Goal: Register for event/course

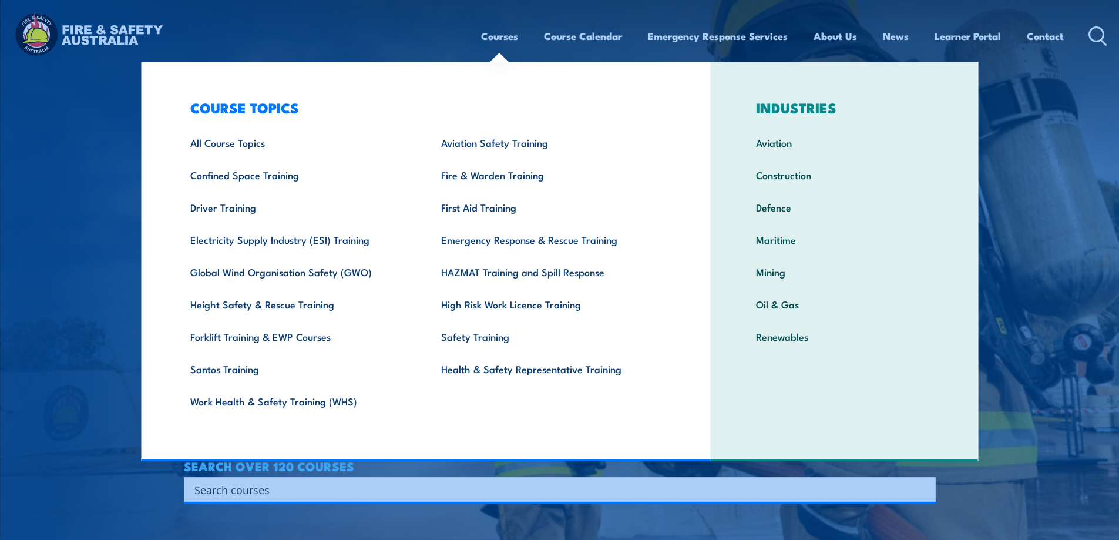
click at [491, 36] on link "Courses" at bounding box center [499, 36] width 37 height 31
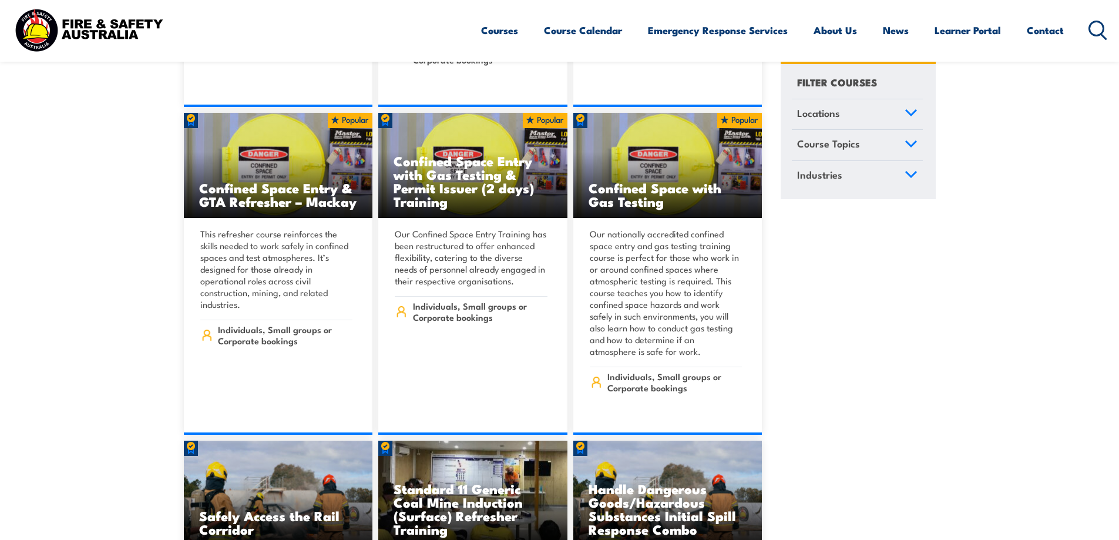
scroll to position [1880, 0]
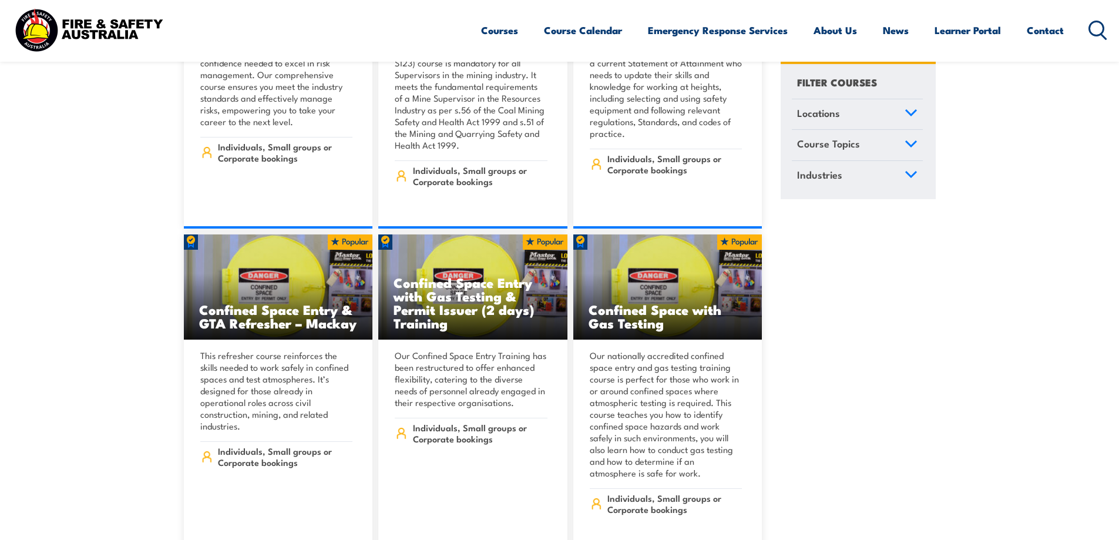
click at [911, 113] on icon at bounding box center [911, 113] width 13 height 8
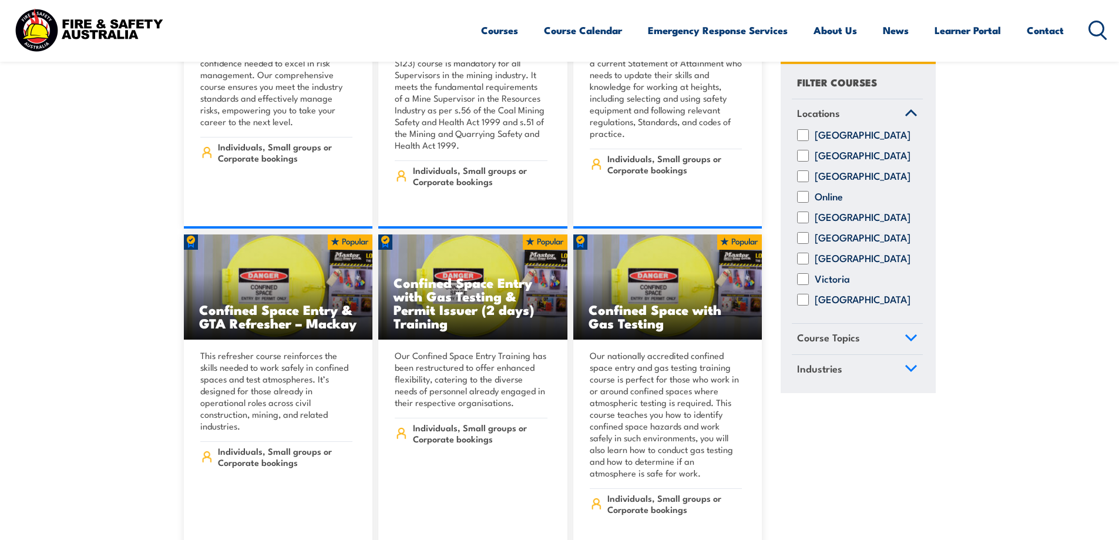
click at [802, 244] on input "[GEOGRAPHIC_DATA]" at bounding box center [803, 239] width 12 height 12
checkbox input "true"
click at [900, 344] on link "Course Topics" at bounding box center [857, 339] width 131 height 31
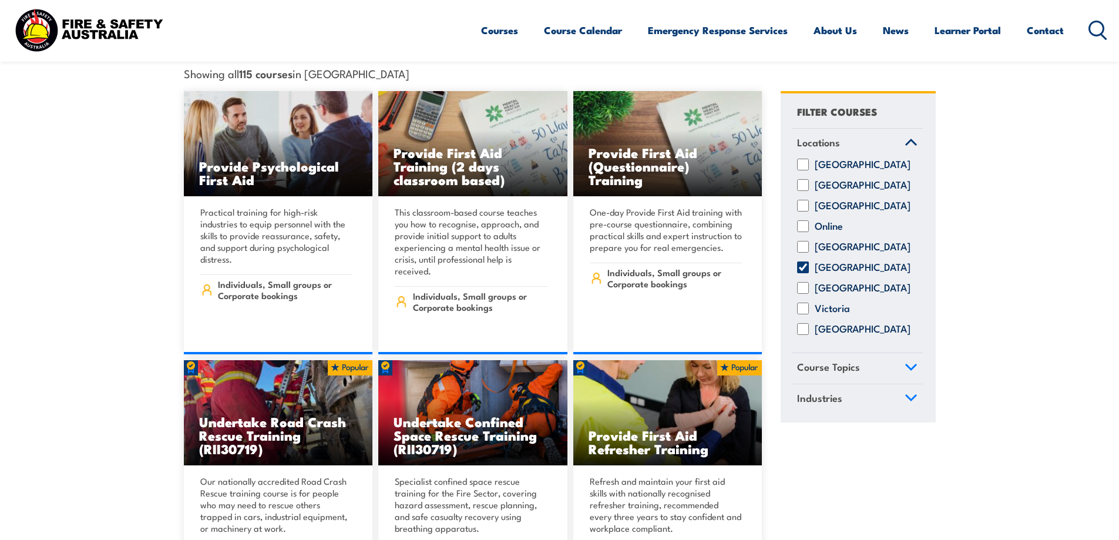
scroll to position [353, 0]
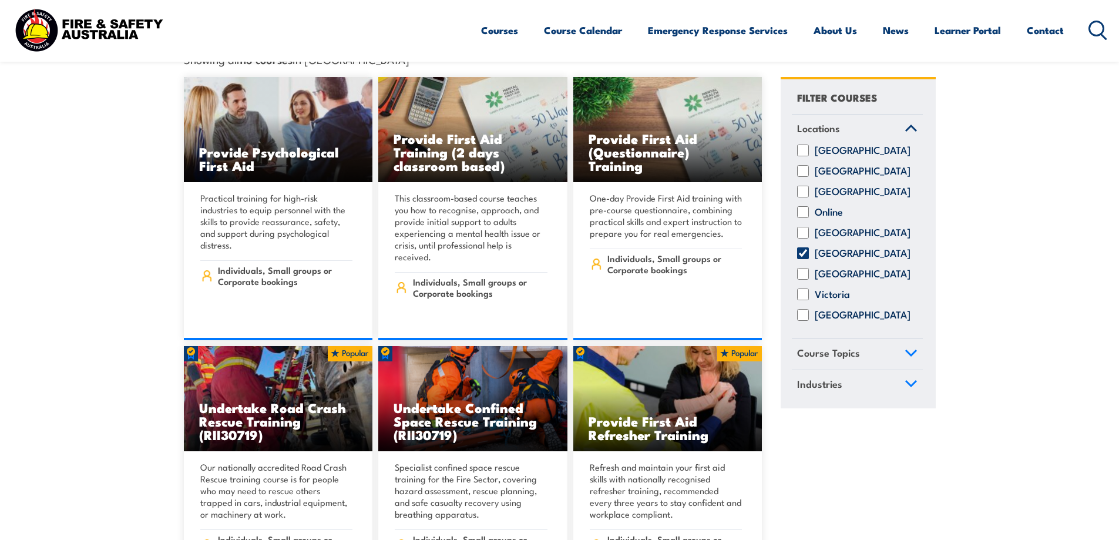
click at [916, 343] on link "Course Topics" at bounding box center [857, 354] width 131 height 31
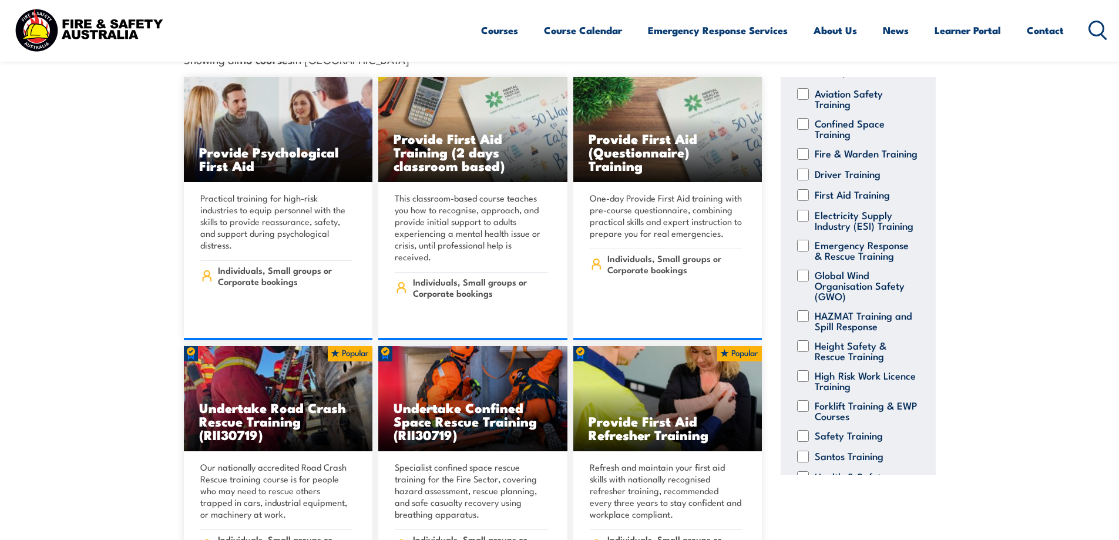
scroll to position [89, 0]
click at [802, 348] on input "Height Safety & Rescue Training" at bounding box center [803, 344] width 12 height 12
checkbox input "true"
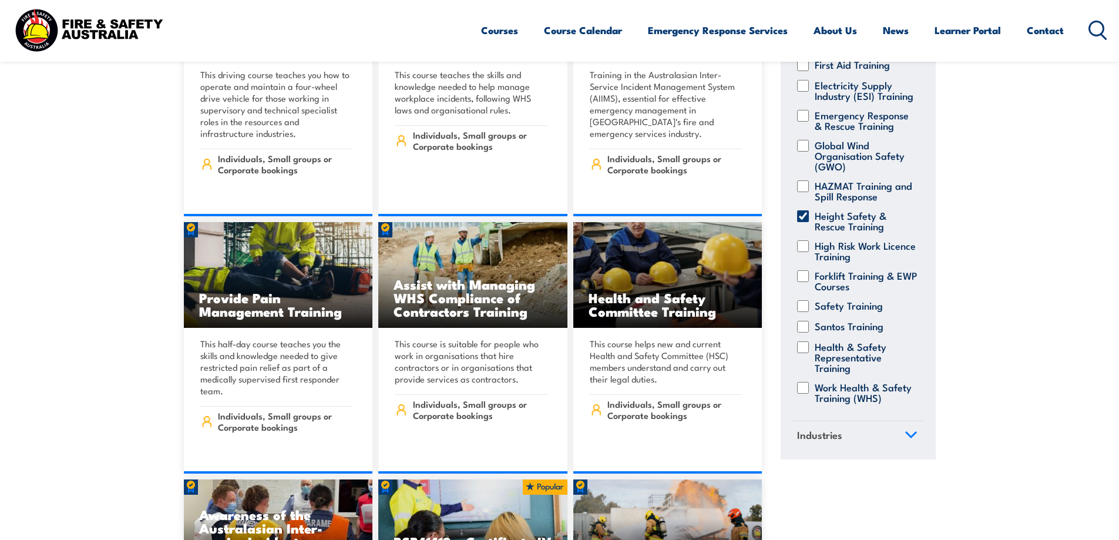
scroll to position [436, 0]
click at [906, 437] on icon at bounding box center [911, 435] width 11 height 5
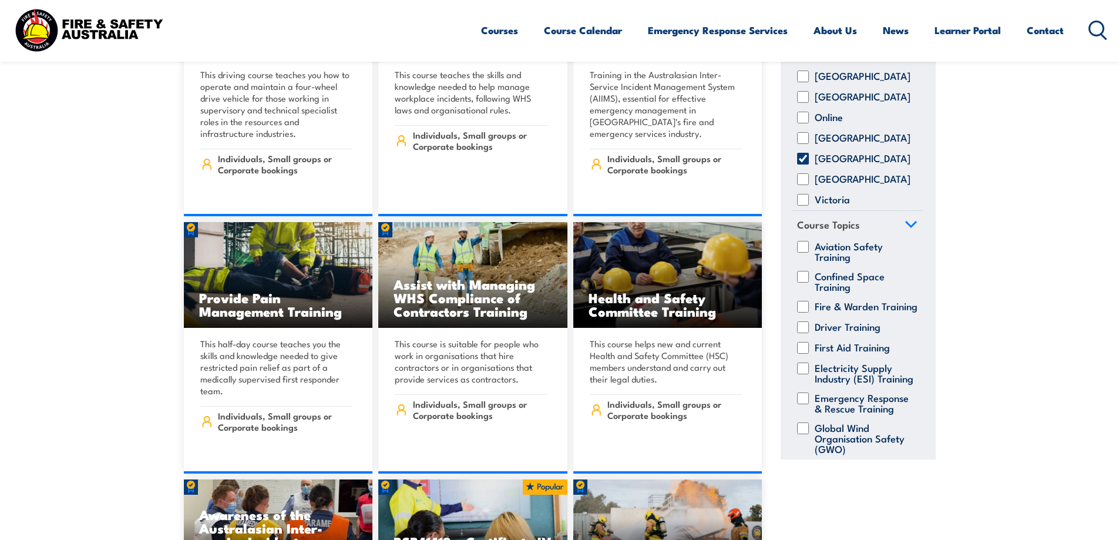
scroll to position [0, 0]
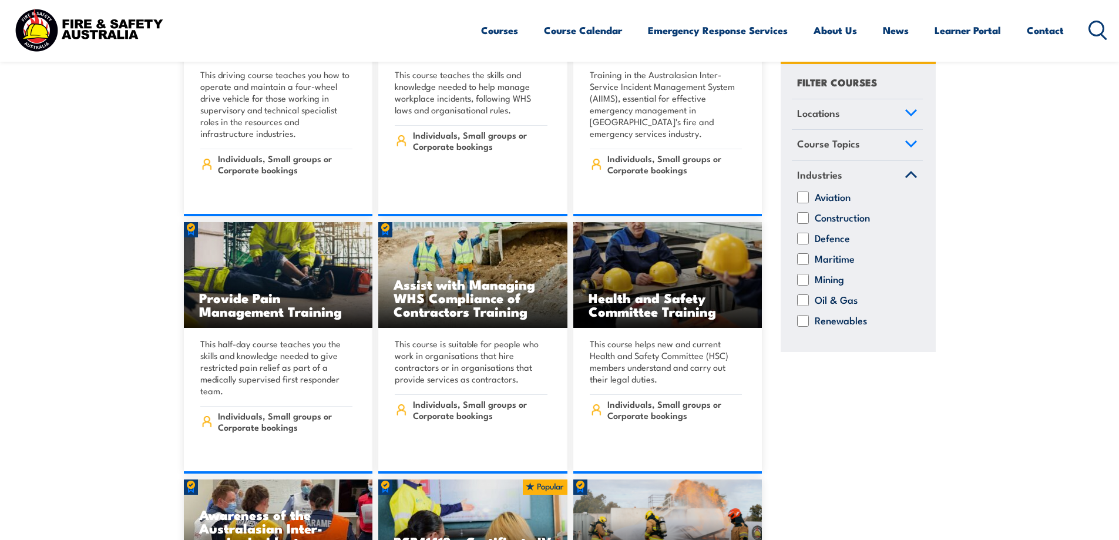
click at [800, 237] on input "Defence" at bounding box center [803, 239] width 12 height 12
checkbox input "true"
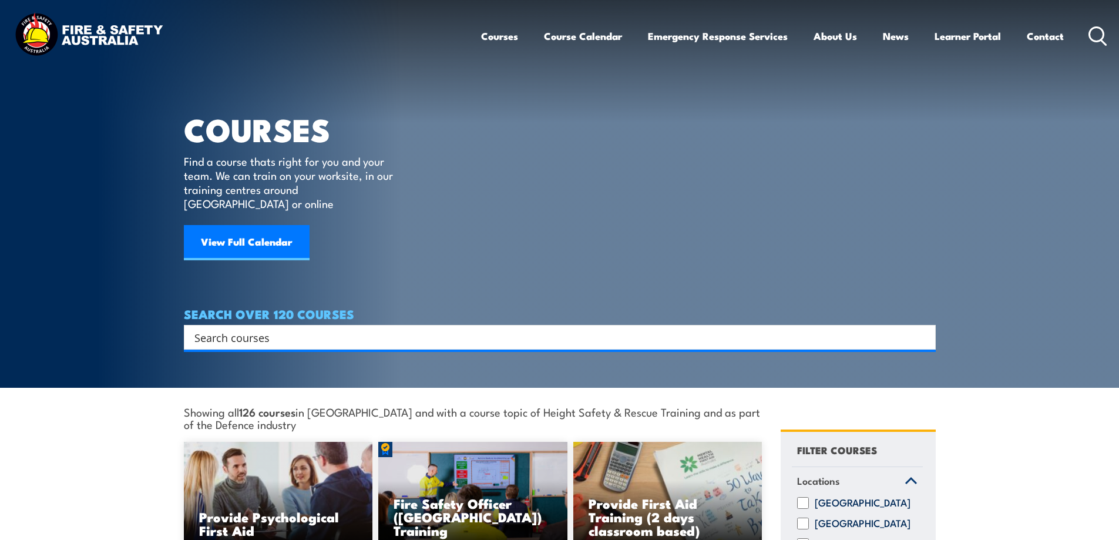
click at [289, 328] on input "Search input" at bounding box center [553, 337] width 716 height 18
type input "working at heights"
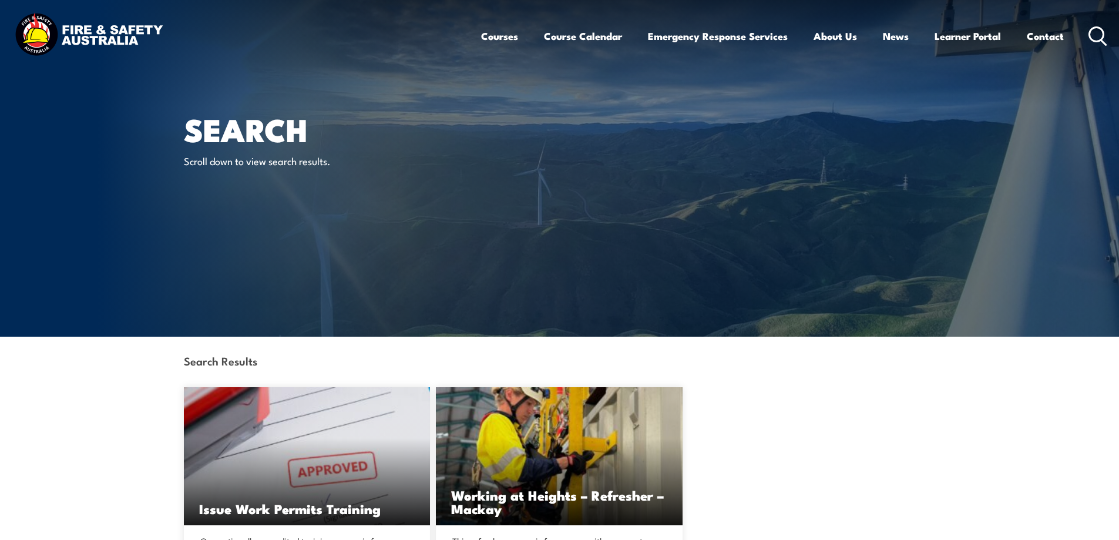
click at [83, 33] on img at bounding box center [89, 36] width 154 height 51
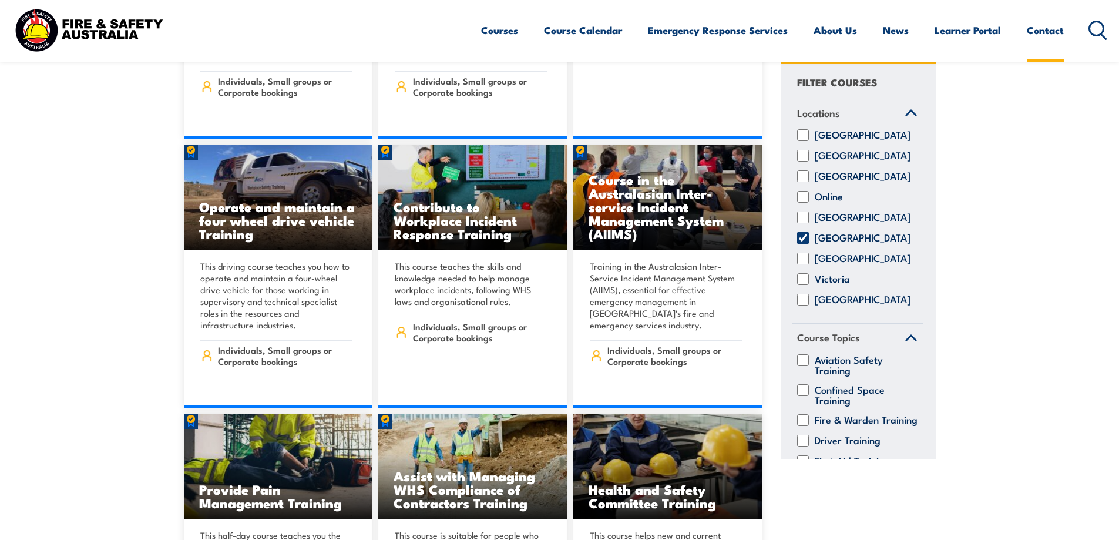
click at [1030, 31] on link "Contact" at bounding box center [1045, 30] width 37 height 31
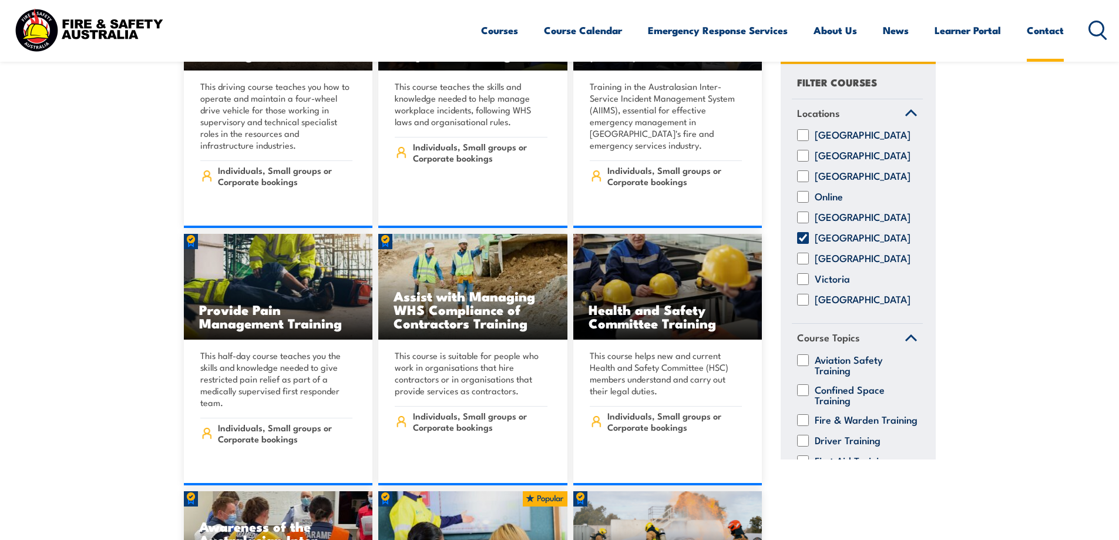
scroll to position [4701, 0]
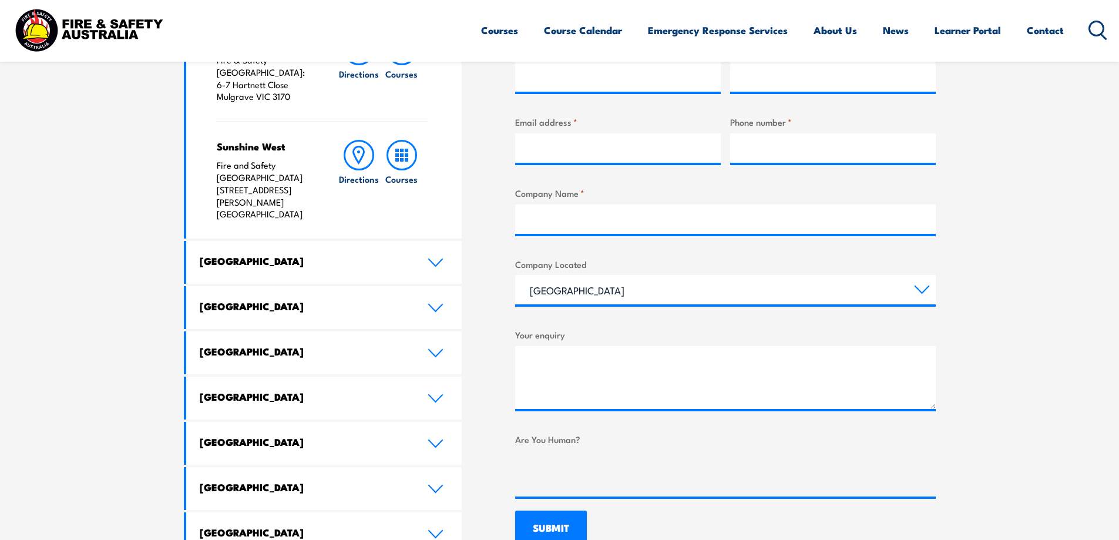
scroll to position [529, 0]
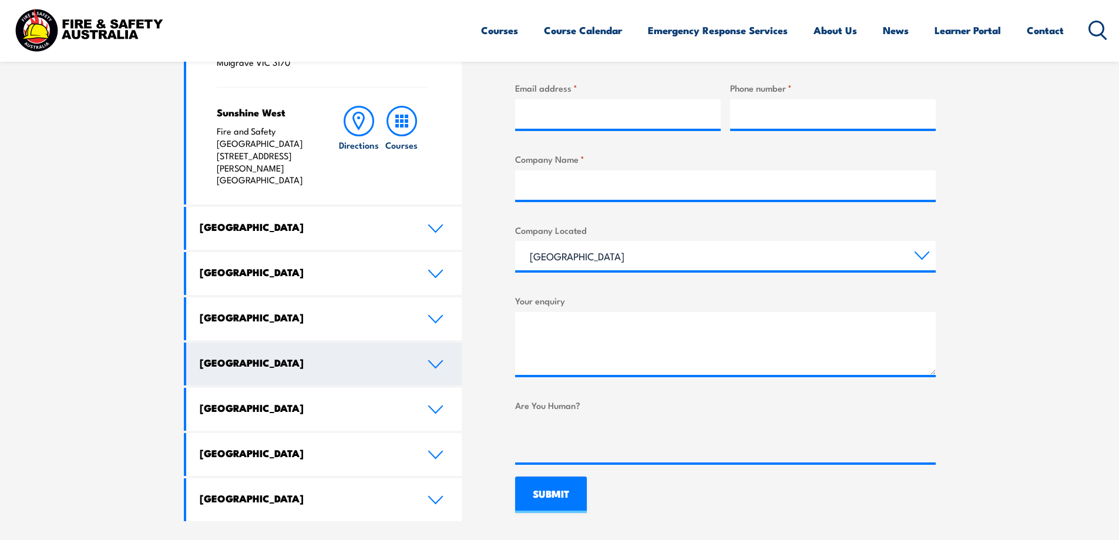
click at [433, 360] on icon at bounding box center [436, 364] width 16 height 9
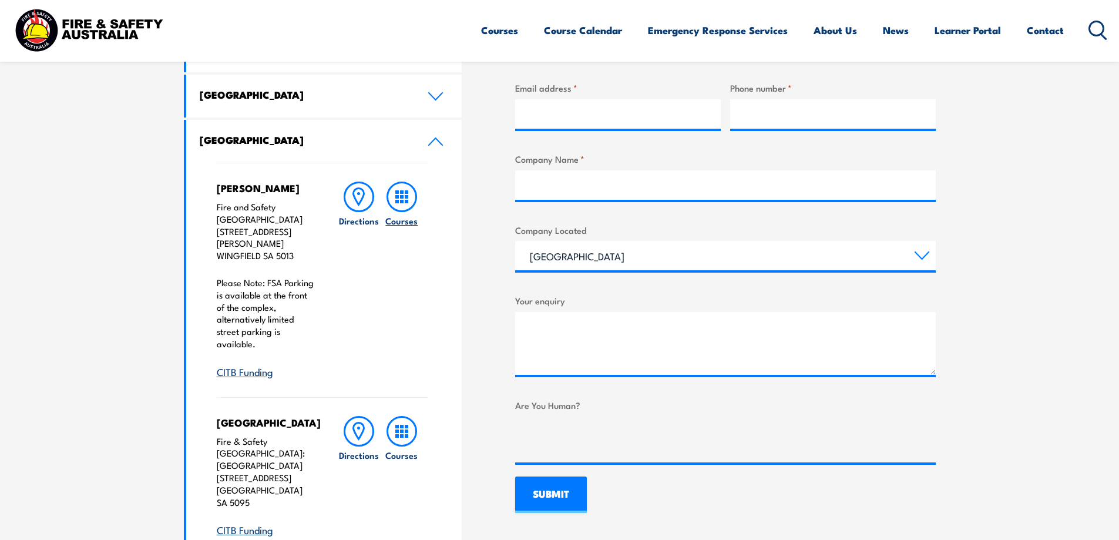
click at [402, 193] on rect at bounding box center [402, 192] width 4 height 4
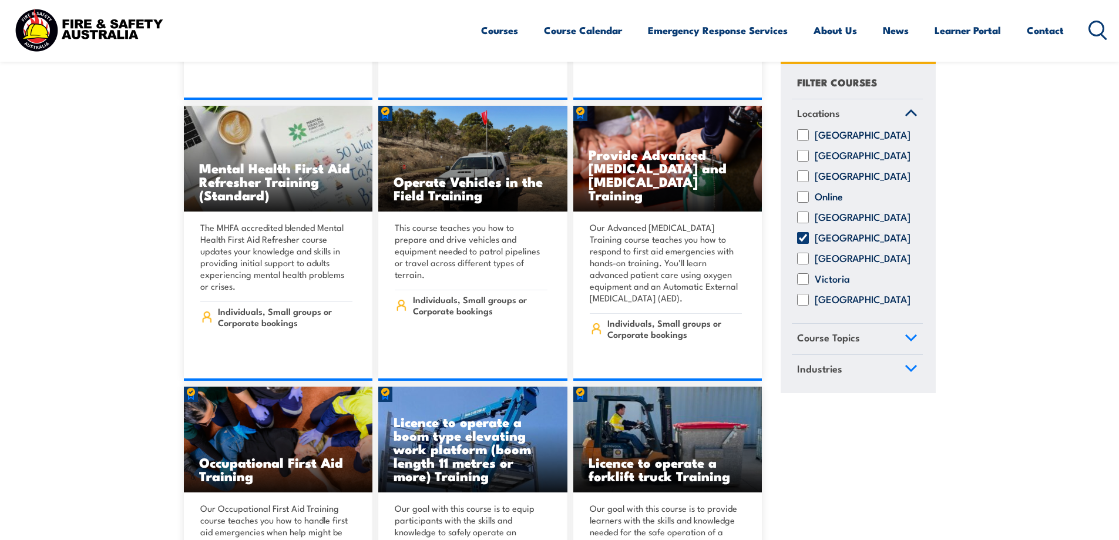
scroll to position [5700, 0]
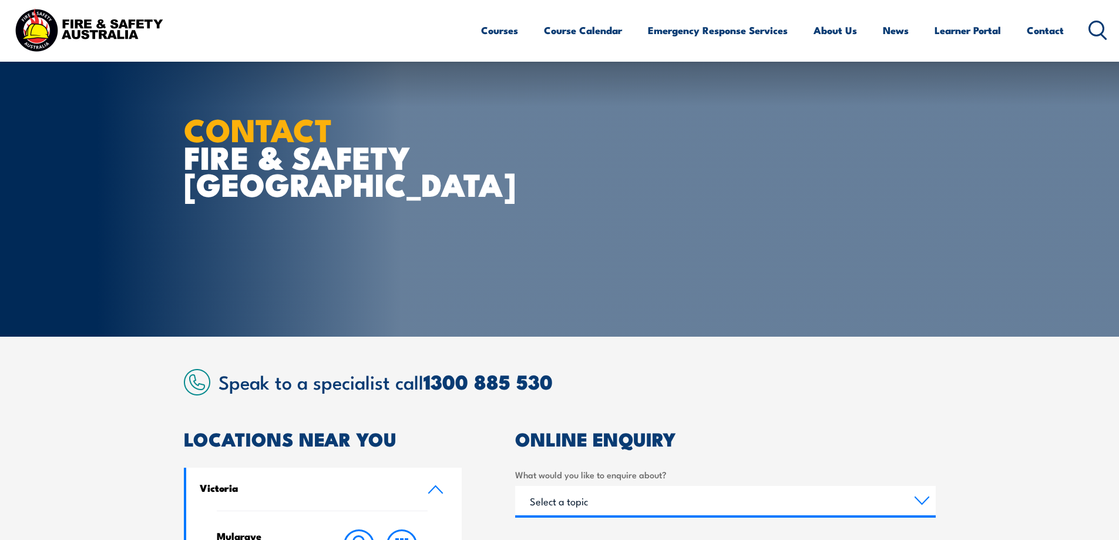
scroll to position [717, 0]
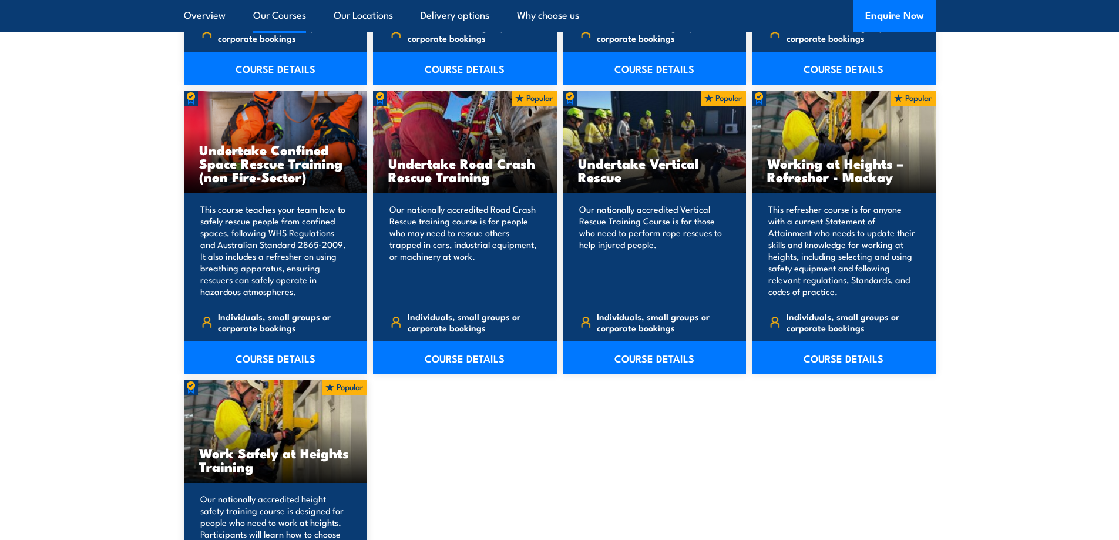
scroll to position [1352, 0]
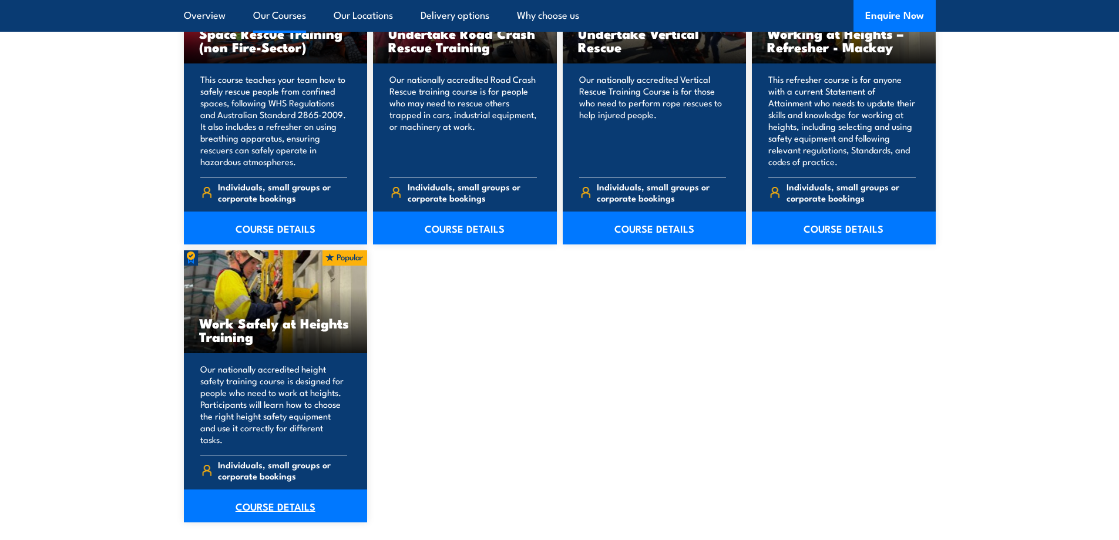
click at [247, 490] on link "COURSE DETAILS" at bounding box center [276, 506] width 184 height 33
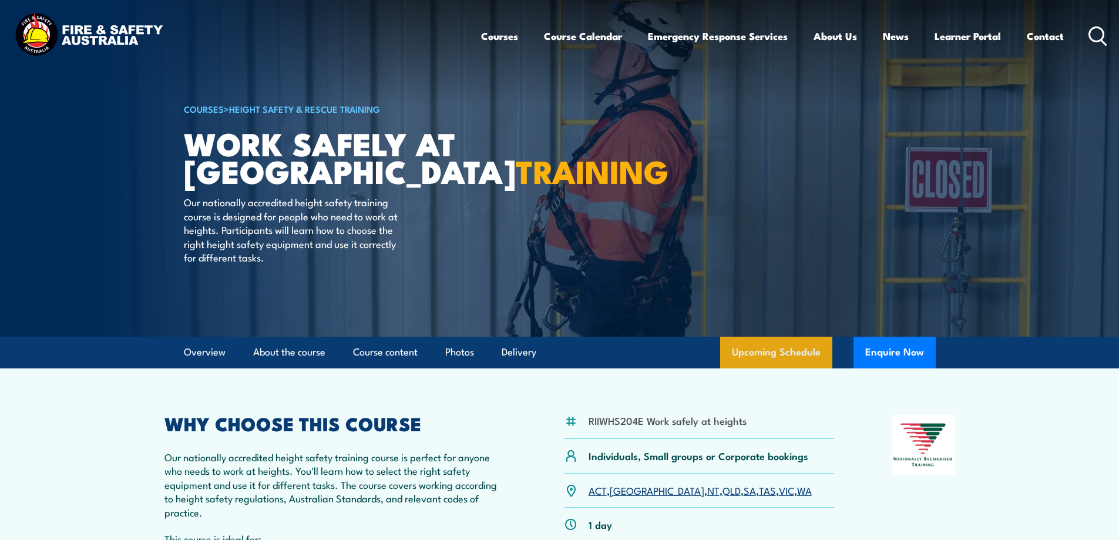
click at [782, 355] on link "Upcoming Schedule" at bounding box center [776, 353] width 112 height 32
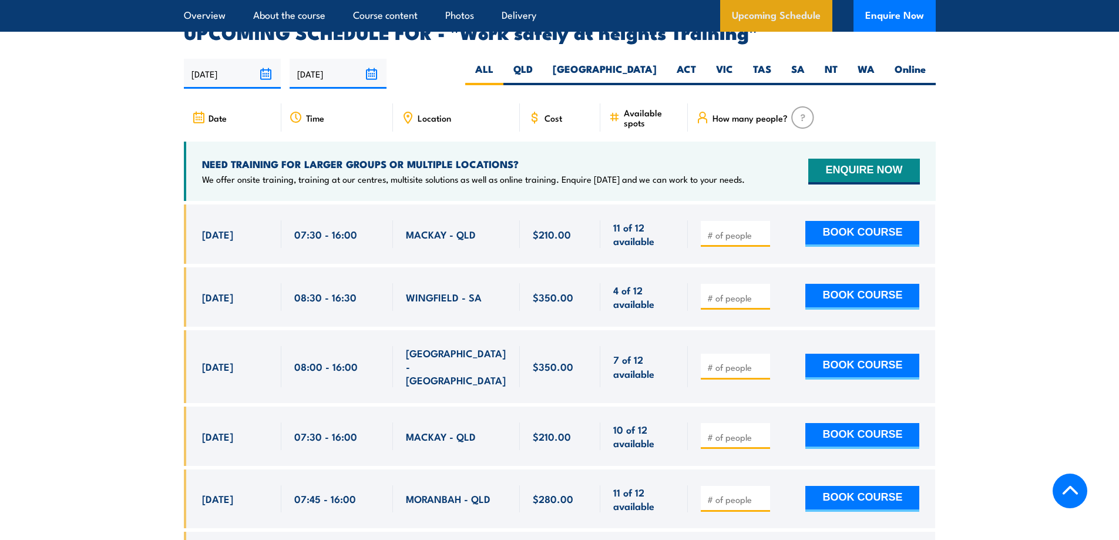
scroll to position [1870, 0]
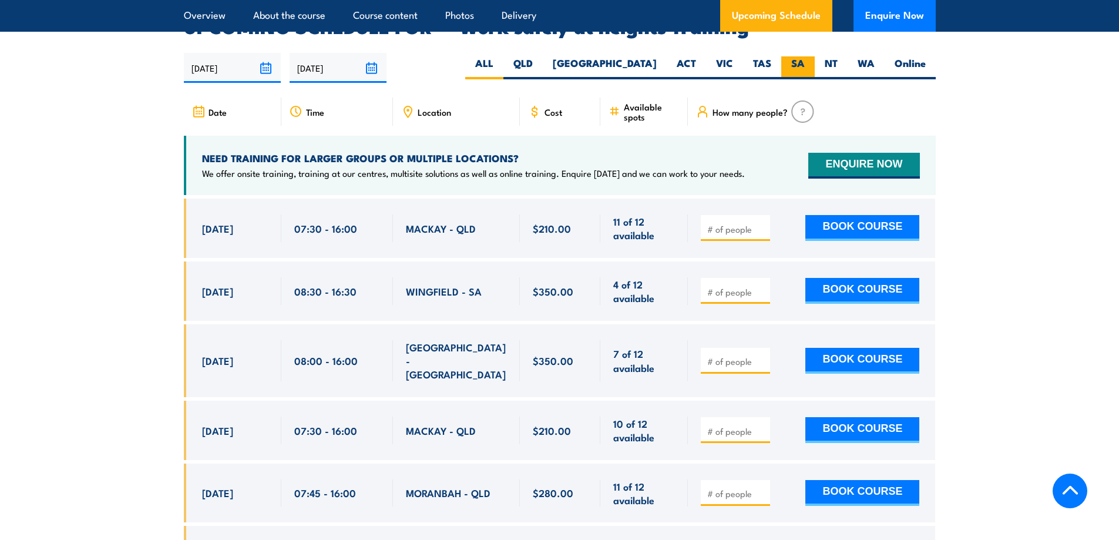
click at [798, 56] on label "SA" at bounding box center [798, 67] width 33 height 23
click at [805, 56] on input "SA" at bounding box center [809, 60] width 8 height 8
radio input "true"
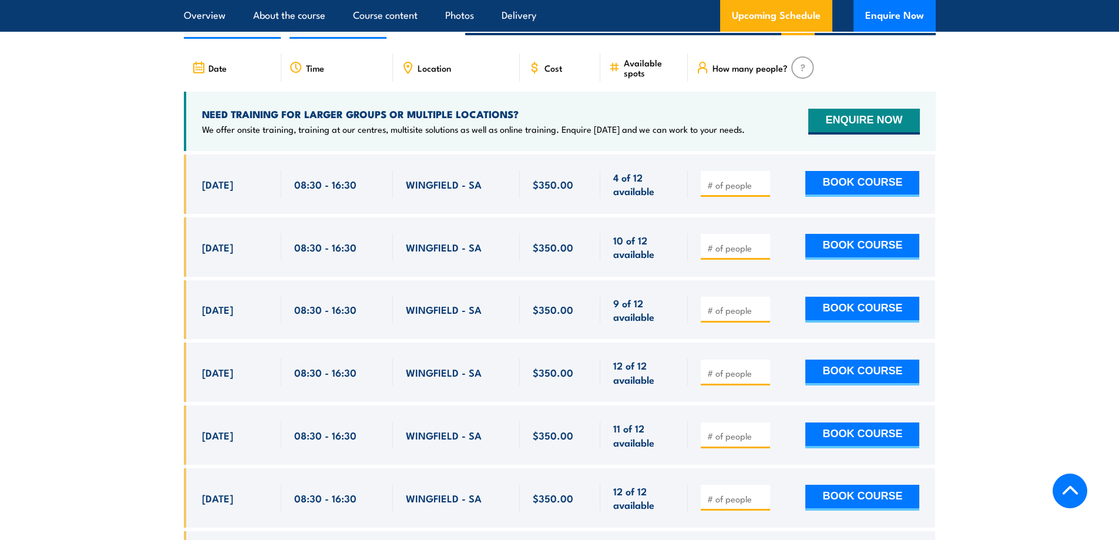
scroll to position [1893, 0]
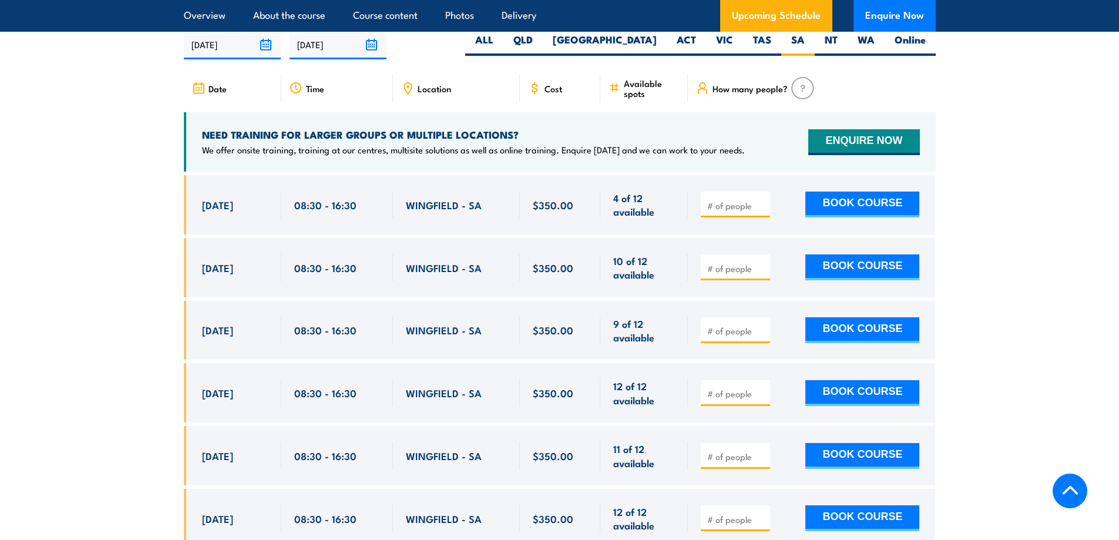
drag, startPoint x: 196, startPoint y: 187, endPoint x: 266, endPoint y: 190, distance: 70.0
click at [266, 190] on div "[DATE] 08:30 - 08:30" at bounding box center [233, 204] width 98 height 59
copy span "[DATE]"
drag, startPoint x: 267, startPoint y: 250, endPoint x: 210, endPoint y: 253, distance: 57.1
click at [205, 254] on div "[DATE]" at bounding box center [235, 268] width 66 height 28
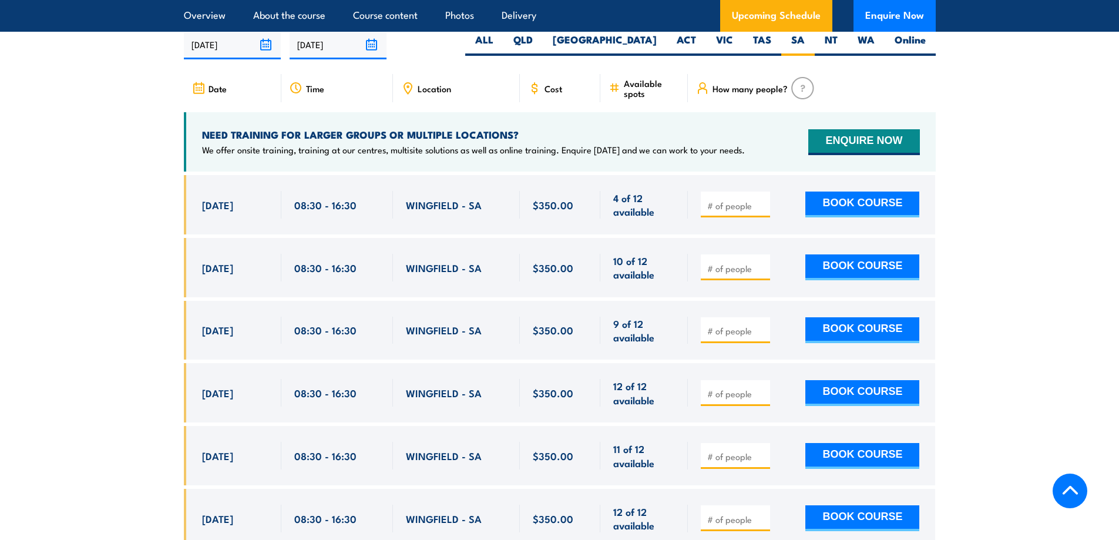
copy span "[DATE]"
